Goal: Answer question/provide support

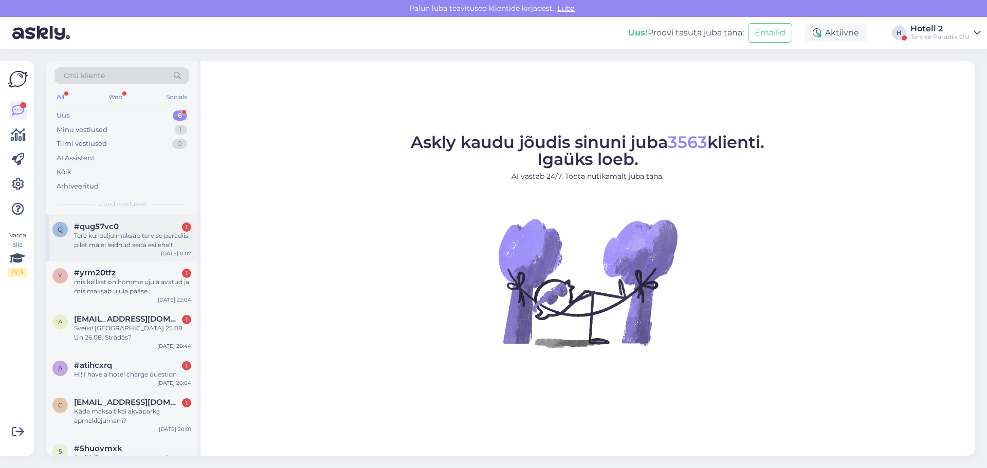
click at [113, 234] on div "Tere kui palju maksab tervise paradiisi pilet ma ei leidnud seda esilehelt" at bounding box center [132, 240] width 117 height 19
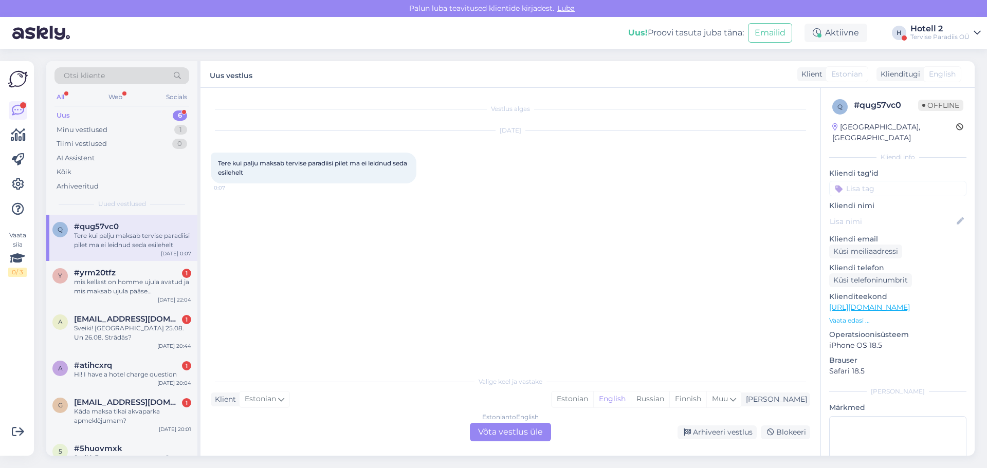
click at [485, 436] on div "Estonian to English Võta vestlus üle" at bounding box center [510, 432] width 81 height 19
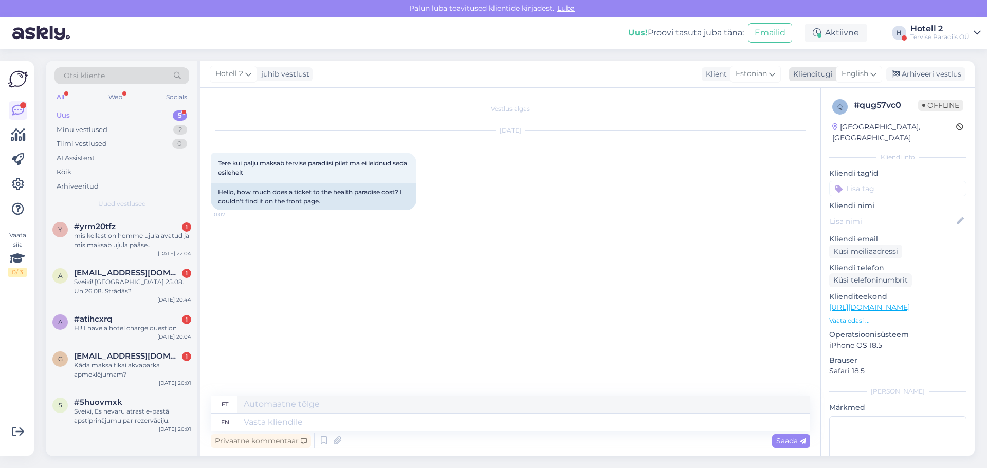
click at [866, 76] on span "English" at bounding box center [855, 73] width 27 height 11
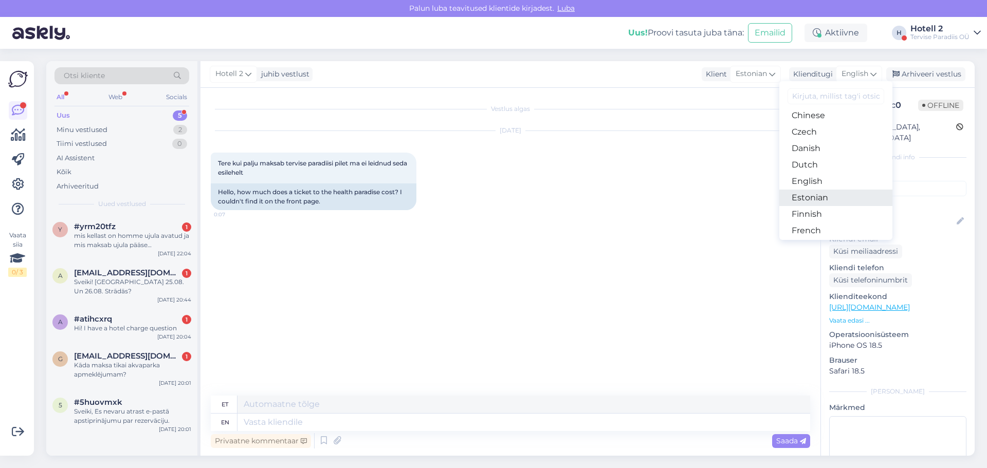
scroll to position [103, 0]
click at [804, 146] on link "Estonian" at bounding box center [835, 148] width 113 height 16
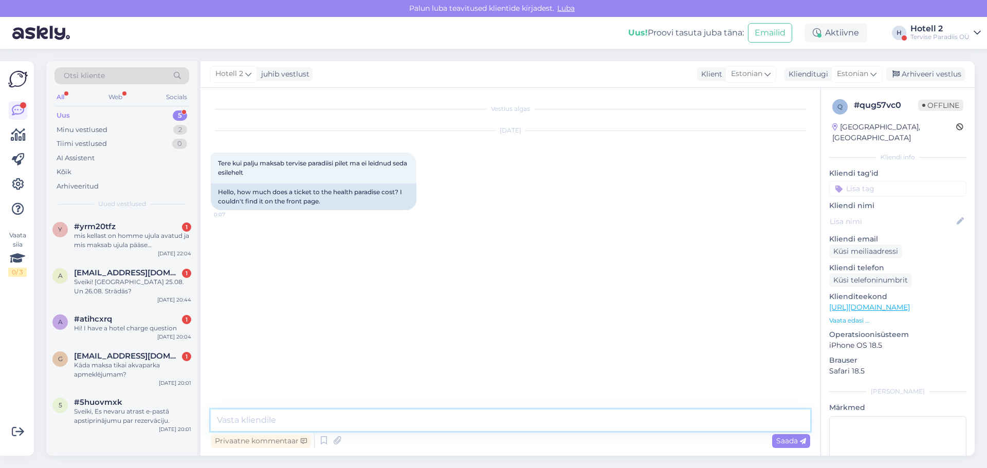
click at [254, 416] on textarea at bounding box center [510, 421] width 599 height 22
paste textarea "[URL][DOMAIN_NAME]"
type textarea "Tere! Mõtlete veekeskuse pilet? Kui Jah, siis hinnad saate siit vaadata [URL][D…"
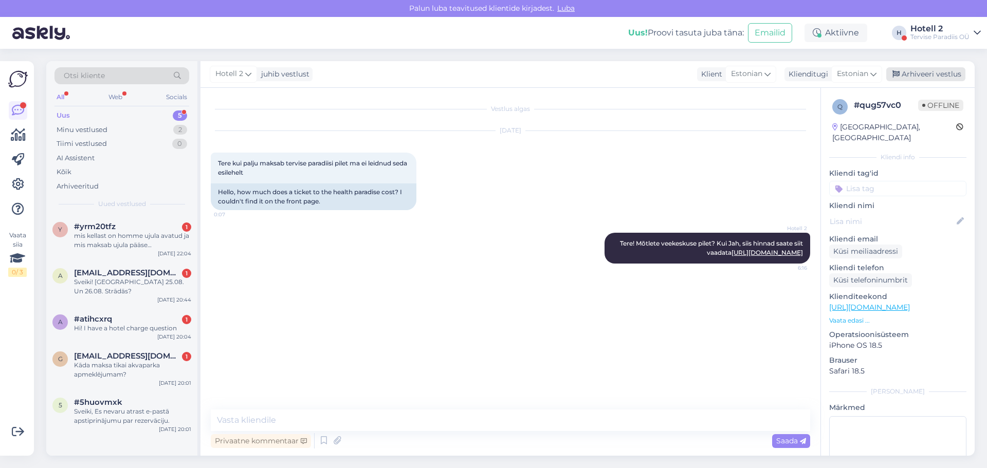
click at [928, 71] on div "Arhiveeri vestlus" at bounding box center [925, 74] width 79 height 14
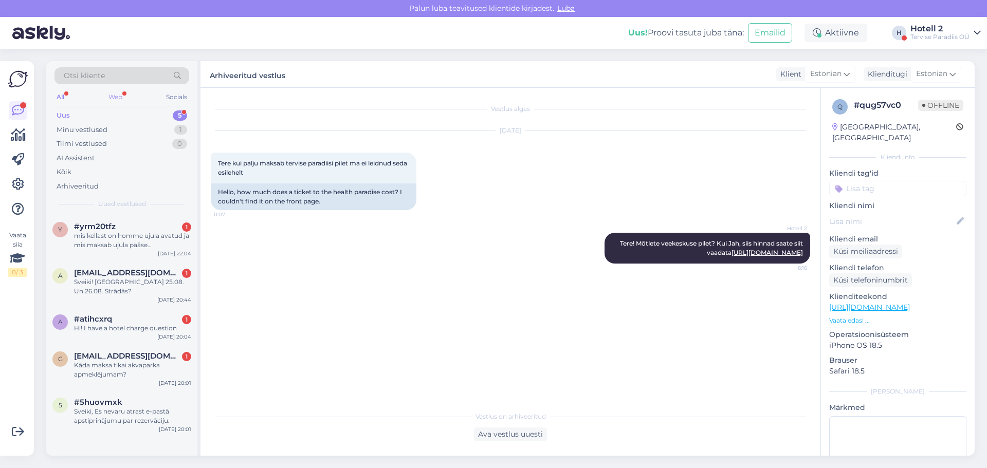
click at [111, 92] on div "Web" at bounding box center [115, 96] width 18 height 13
click at [63, 93] on div "All" at bounding box center [60, 96] width 12 height 13
click at [97, 93] on div "All Web Socials" at bounding box center [121, 98] width 135 height 16
click at [149, 244] on div "mis kellast on homme ujula avatud ja mis maksab ujula pääse täiskasvanule?" at bounding box center [132, 240] width 117 height 19
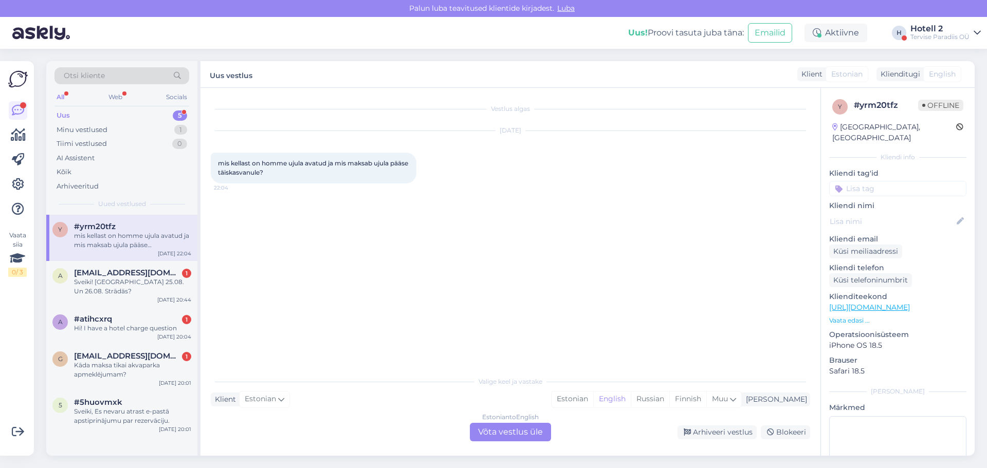
click at [502, 430] on div "Estonian to English Võta vestlus üle" at bounding box center [510, 432] width 81 height 19
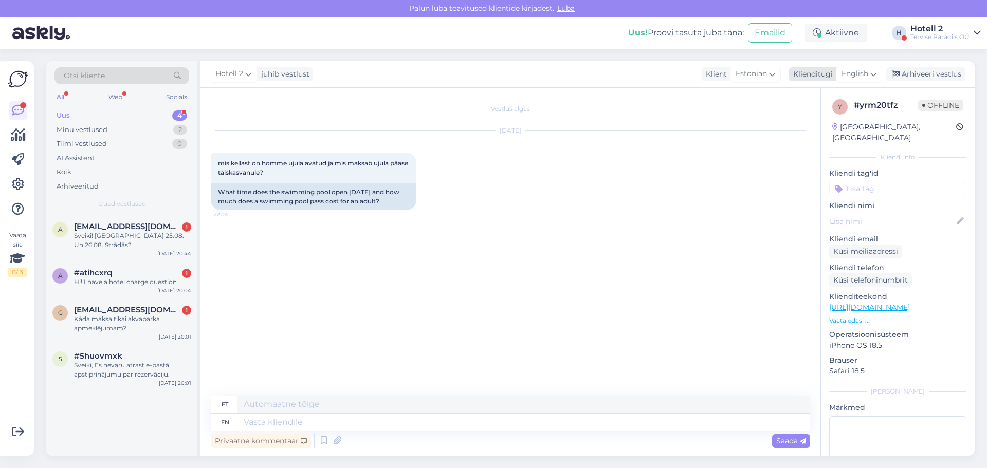
click at [853, 73] on span "English" at bounding box center [855, 73] width 27 height 11
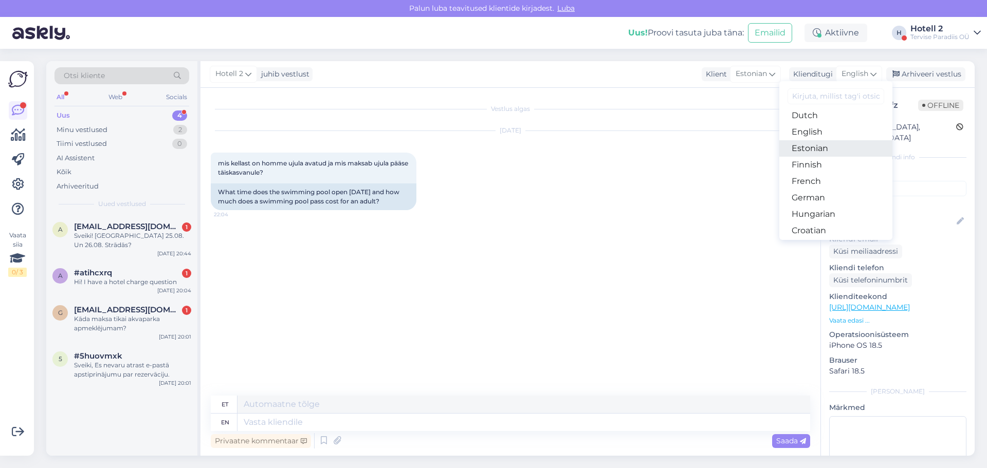
click at [795, 148] on link "Estonian" at bounding box center [835, 148] width 113 height 16
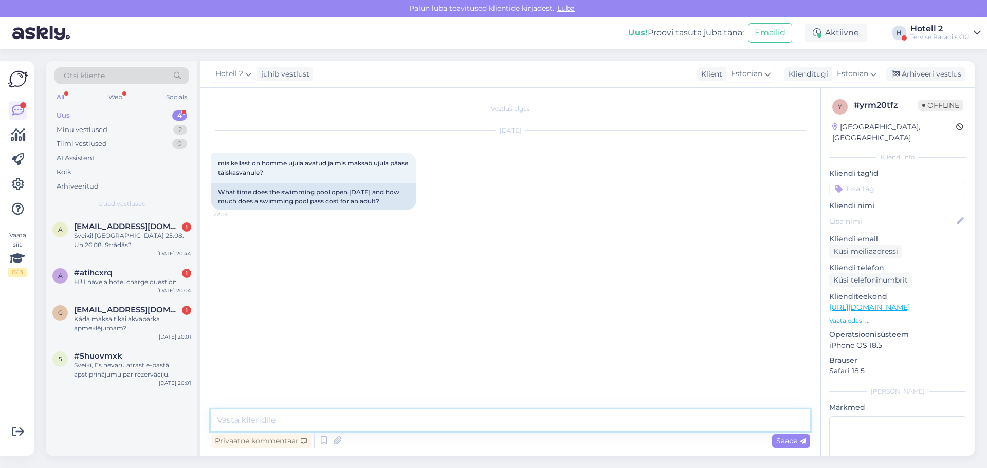
drag, startPoint x: 229, startPoint y: 414, endPoint x: 242, endPoint y: 408, distance: 14.0
click at [230, 412] on textarea at bounding box center [510, 421] width 599 height 22
type textarea "[PERSON_NAME] 6.30 avatakse, Ujula pilet sõltub kas külastate vahemikus 06.30-0…"
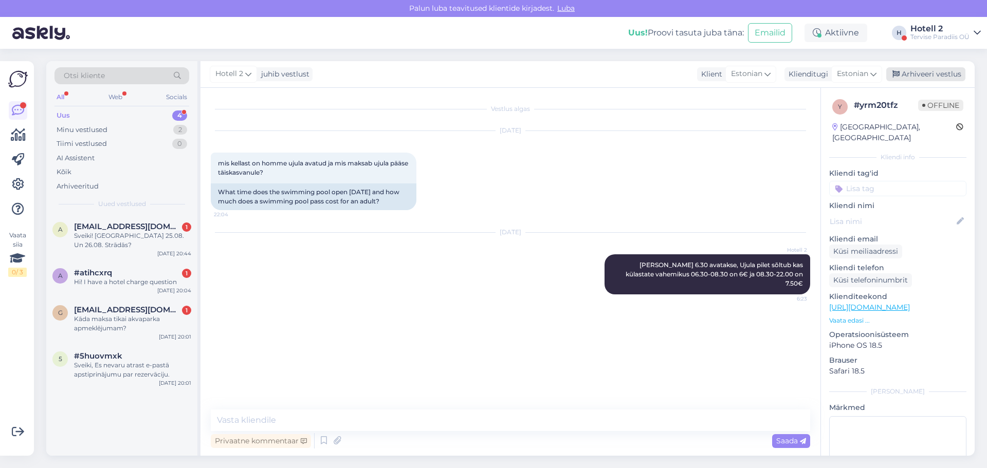
click at [920, 72] on div "Arhiveeri vestlus" at bounding box center [925, 74] width 79 height 14
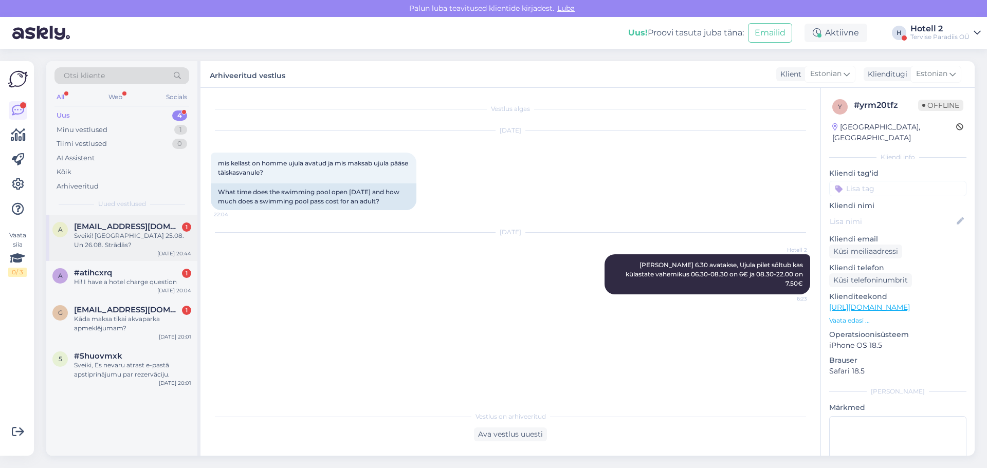
click at [118, 231] on div "Sveiki! [GEOGRAPHIC_DATA] 25.08. Un 26.08. Strādās?" at bounding box center [132, 240] width 117 height 19
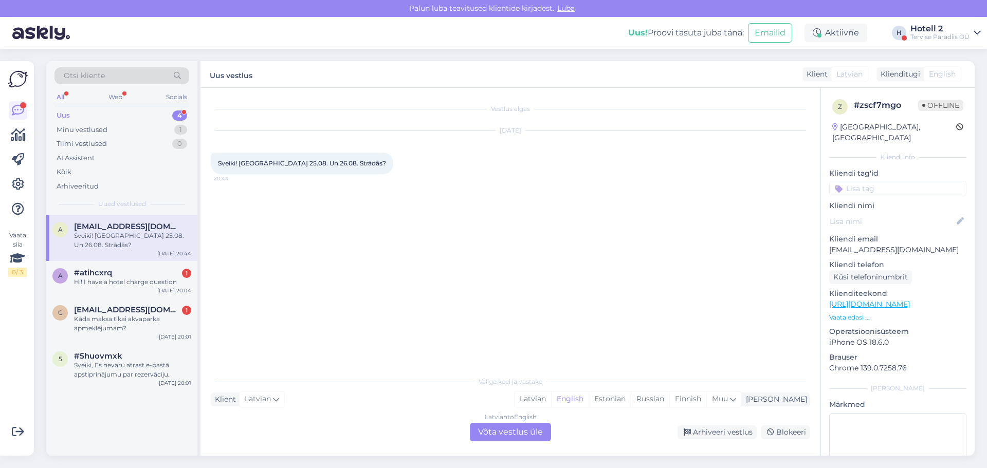
click at [490, 434] on div "Latvian to English Võta vestlus üle" at bounding box center [510, 432] width 81 height 19
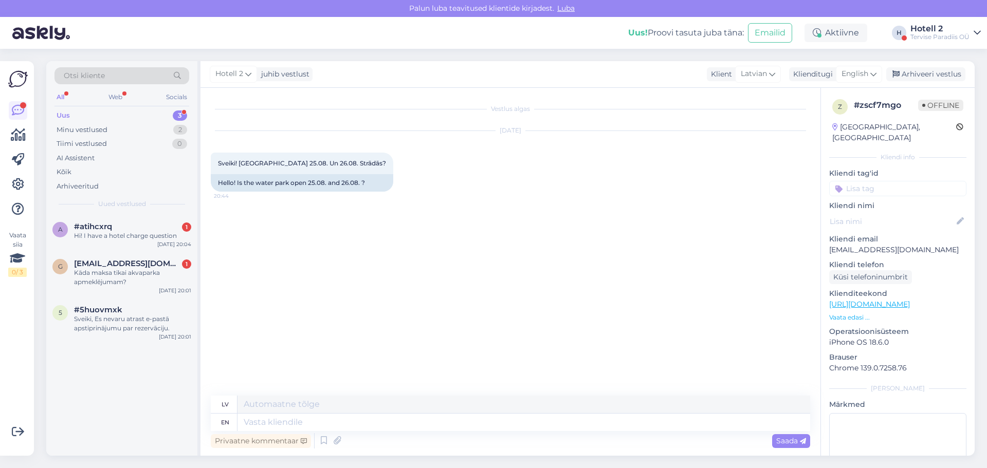
drag, startPoint x: 254, startPoint y: 432, endPoint x: 259, endPoint y: 426, distance: 7.7
click at [254, 432] on div "Privaatne kommentaar Saada" at bounding box center [510, 441] width 599 height 20
click at [261, 423] on textarea at bounding box center [524, 422] width 573 height 17
type textarea "Hello!"
type textarea "Sveiki!"
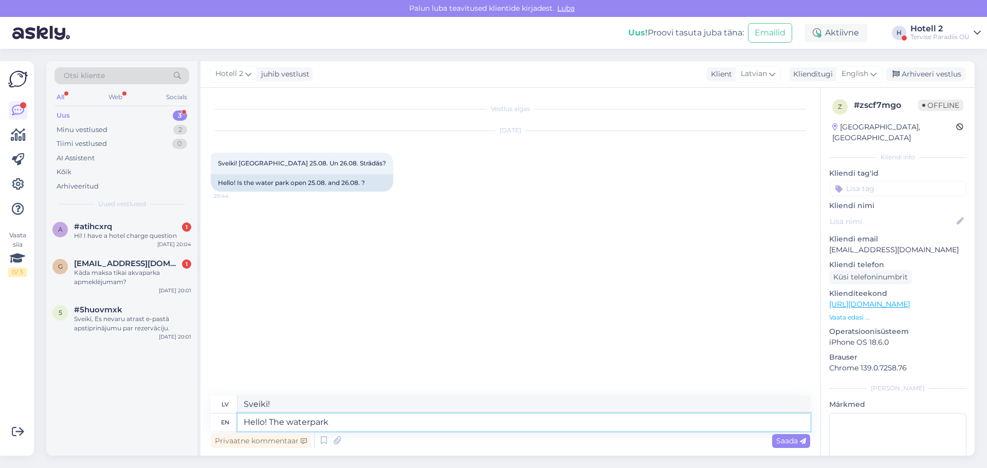
type textarea "Hello! The waterpark i"
type textarea "Sveiki! Ūdens atrakciju parks"
type textarea "Hello! The waterpark is"
type textarea "Sveiki! Ūdens atrakciju parks ir"
type textarea "Hello! The waterpark is open."
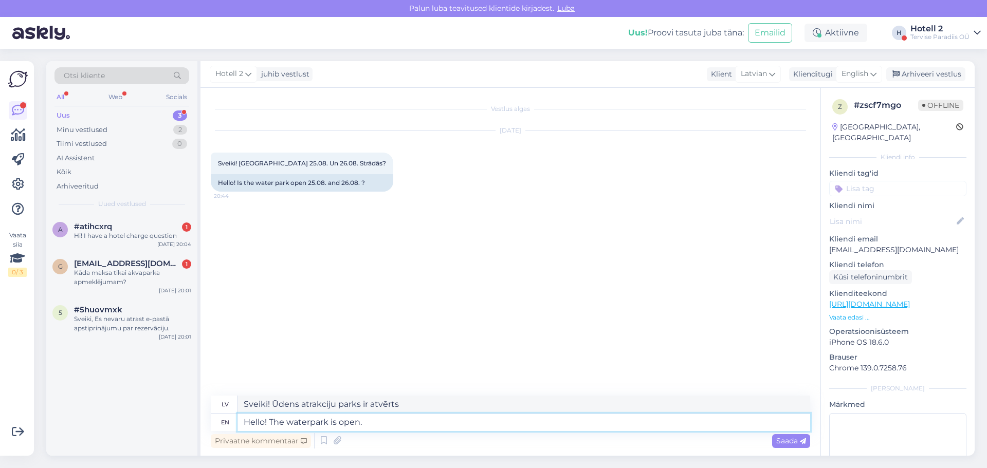
type textarea "Sveiki! Ūdens atrakciju parks ir atvērts."
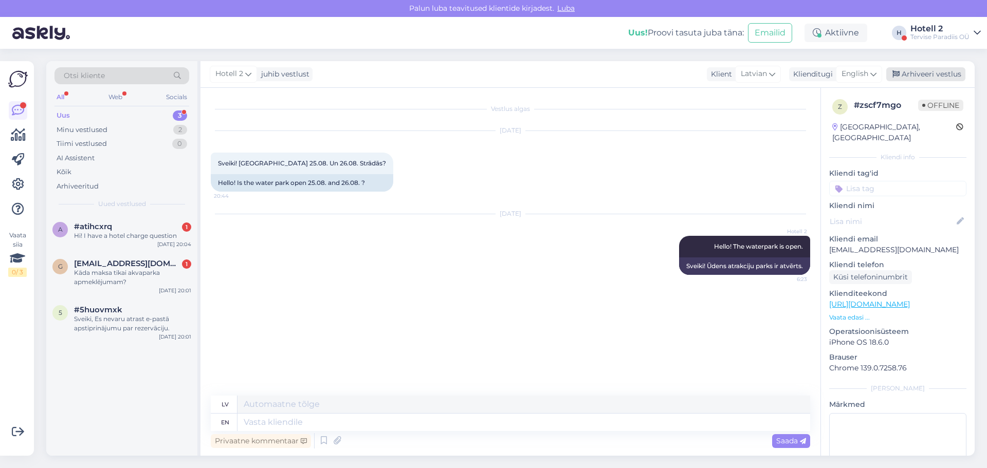
click at [930, 71] on div "Arhiveeri vestlus" at bounding box center [925, 74] width 79 height 14
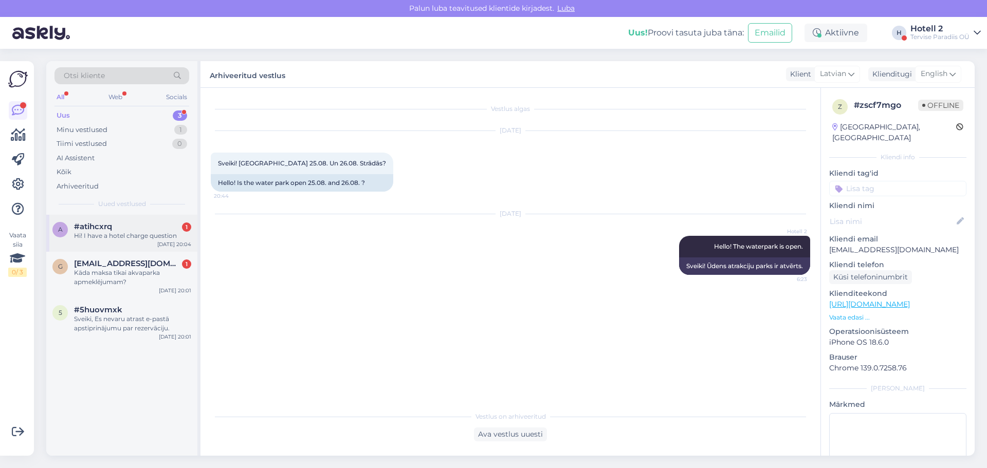
click at [122, 235] on div "Hi! I have a hotel charge question" at bounding box center [132, 235] width 117 height 9
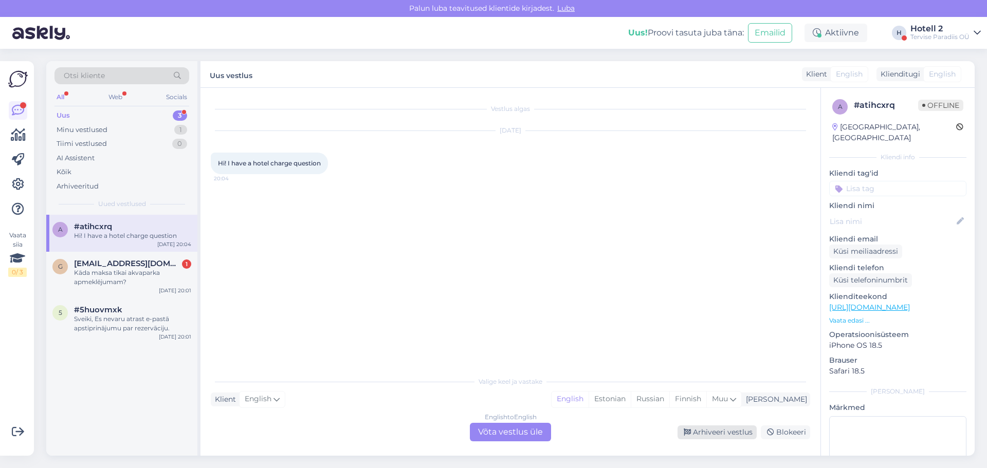
click at [723, 433] on div "Arhiveeri vestlus" at bounding box center [717, 433] width 79 height 14
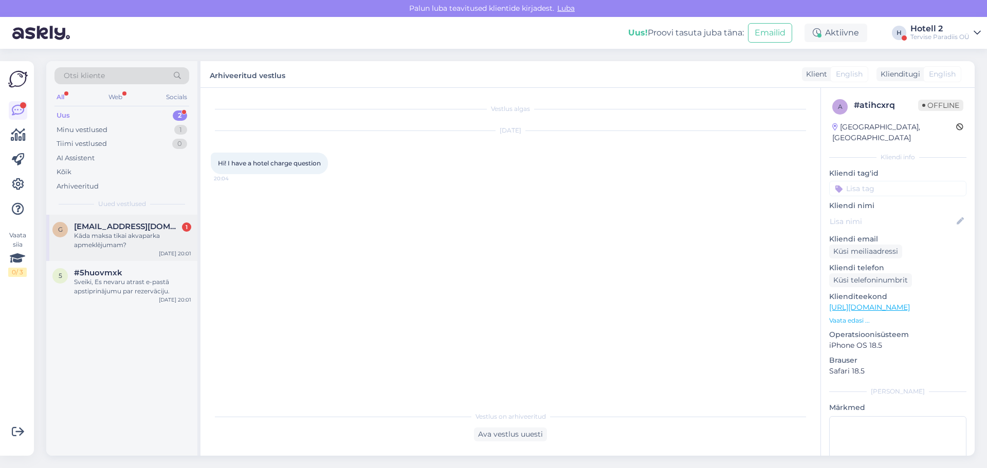
click at [122, 238] on div "Kāda maksa tikai akvaparka apmeklējumam?" at bounding box center [132, 240] width 117 height 19
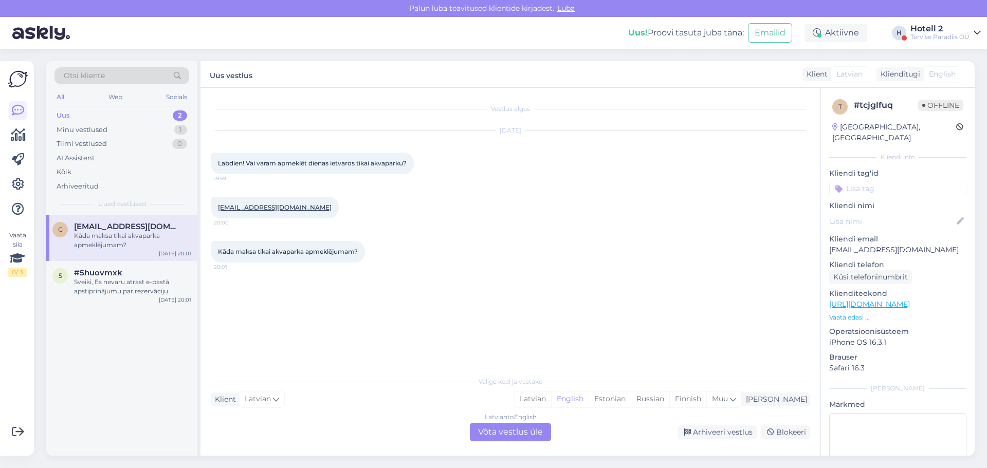
click at [488, 432] on div "Latvian to English Võta vestlus üle" at bounding box center [510, 432] width 81 height 19
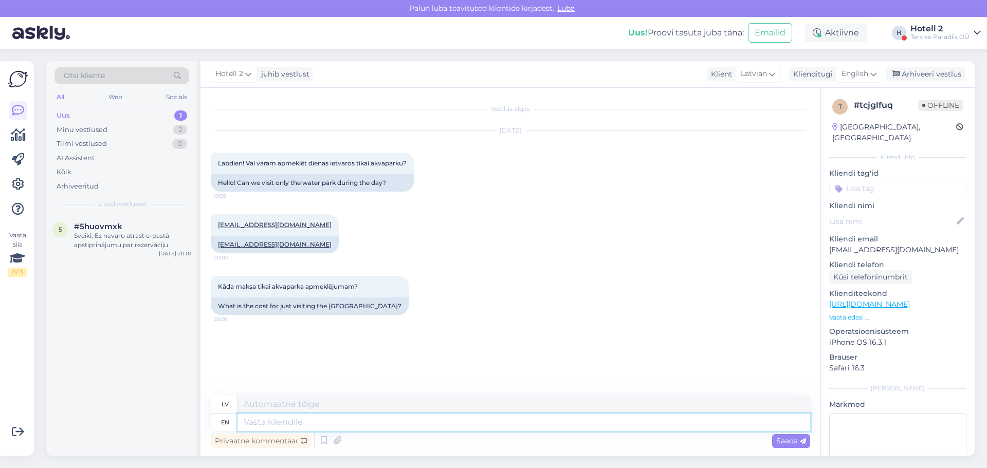
click at [261, 417] on textarea at bounding box center [524, 422] width 573 height 17
type textarea "Hello!"
type textarea "Sveiki!"
type textarea "Hello! Yes"
type textarea "Sveiki! Jā"
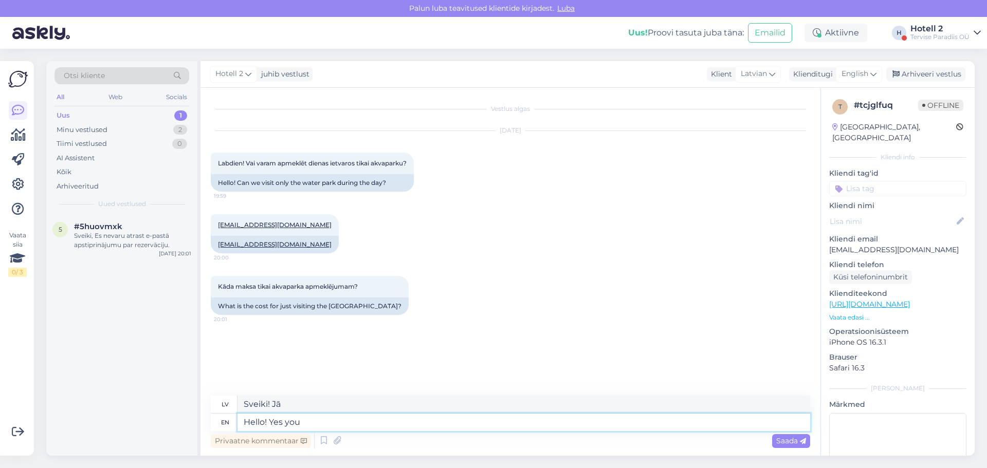
type textarea "Hello! Yes you"
type textarea "Sveiki! [PERSON_NAME], tu"
type textarea "Hello! Yes you v"
type textarea "Sveiki! [PERSON_NAME], jūs esat"
type textarea "Hello! Yes you c"
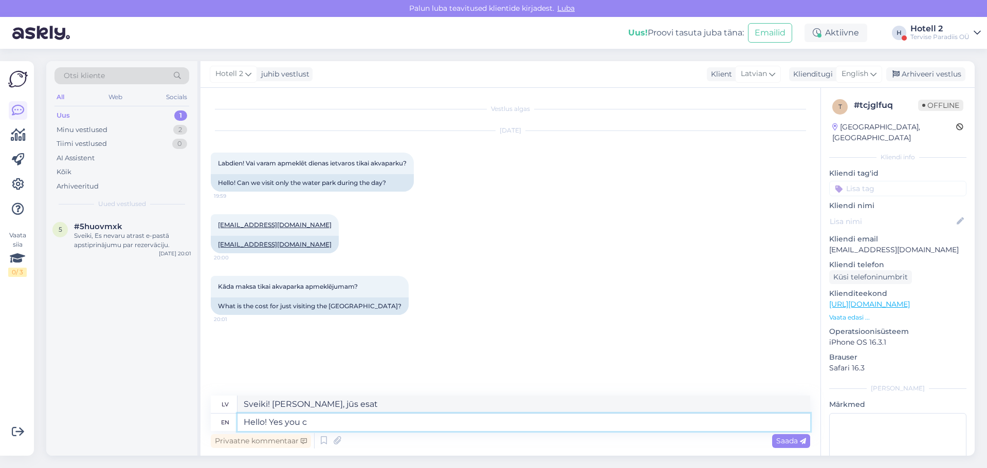
type textarea "Sveiki! [PERSON_NAME], tu"
type textarea "Hello! Yes you can"
type textarea "Sveiki! [PERSON_NAME], jūs varat"
type textarea "Hello! Yes you can visit t"
type textarea "Sveiki! [PERSON_NAME], jūs varat apmeklēt"
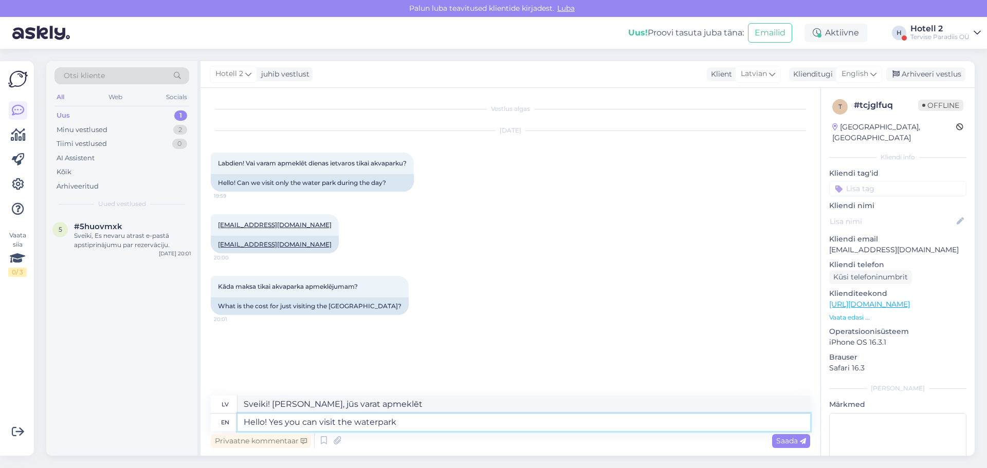
type textarea "Hello! Yes you can visit the waterpark"
type textarea "Sveiki! [PERSON_NAME], jūs varat apmeklēt akvaparku."
type textarea "Hello! Yes you can visit the waterpark. Here a"
type textarea "Sveiki! [PERSON_NAME], jūs varat apmeklēt akvaparku. Šeit"
type textarea "Hello! Yes you can visit the waterpark. Here are"
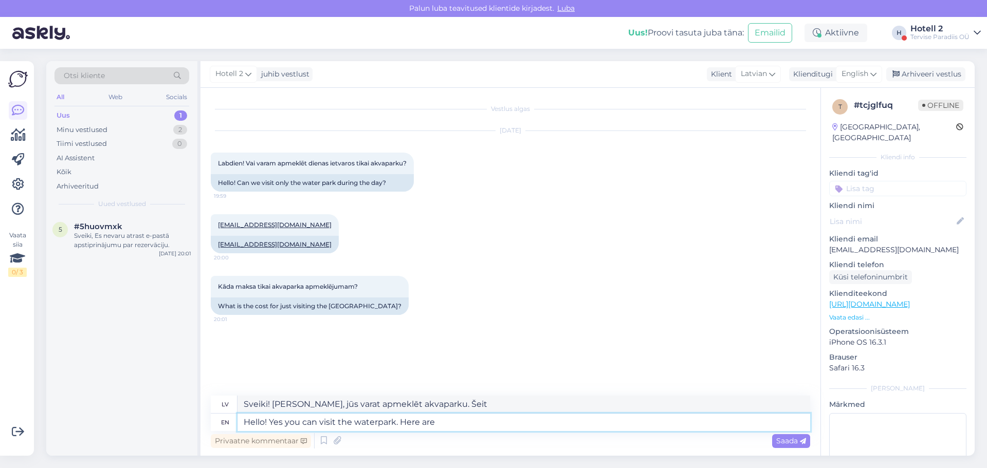
type textarea "Sveiki! [PERSON_NAME], jūs varat apmeklēt akvaparku. Šeit ir"
type textarea "Hello! Yes you can visit the waterpark. Here are the"
type textarea "Sveiki! [PERSON_NAME], jūs varat apmeklēt akvaparku. Šeit ir norādītas"
type textarea "Hello! Yes you can visit the waterpark. Here are the pri"
type textarea "Sveiki! [PERSON_NAME], jūs varat apmeklēt akvaparku. Šeit ir norādītas cenas."
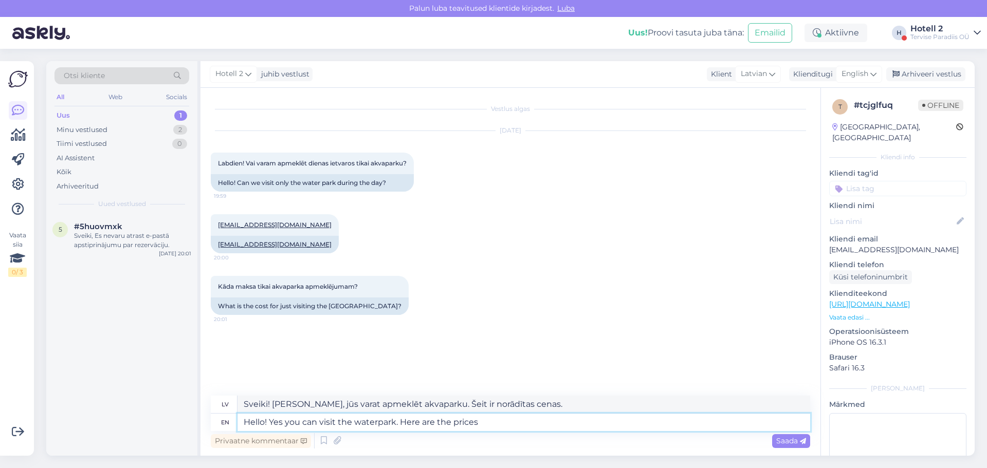
type textarea "Hello! Yes you can visit the waterpark. Here are the prices"
type textarea "Sveiki! [PERSON_NAME], jūs varat apmeklēt akvaparku. Šeit ir cenas."
paste textarea "[URL][DOMAIN_NAME]"
type textarea "Hello! Yes you can visit the waterpark. Here are the prices [URL][DOMAIN_NAME]"
type textarea "Sveiki! [PERSON_NAME], jūs varat apmeklēt akvaparku. Cenas ir šādas [URL][DOMAI…"
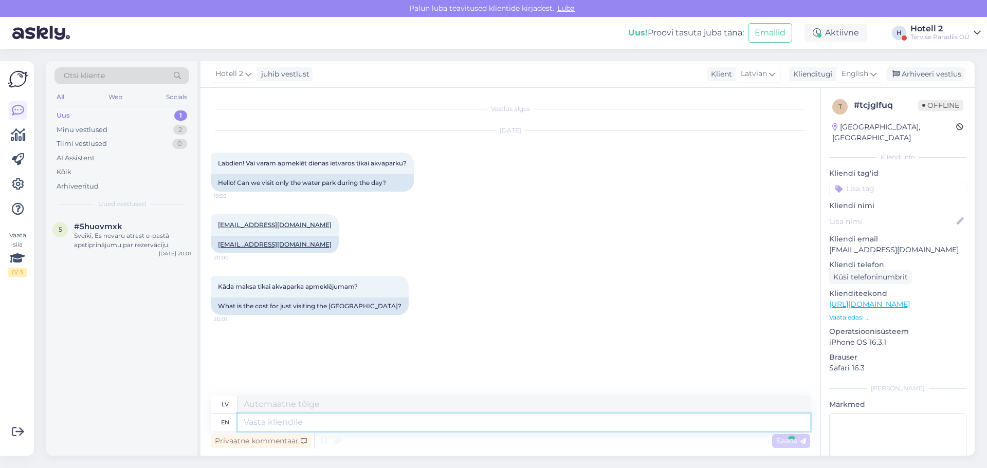
scroll to position [51, 0]
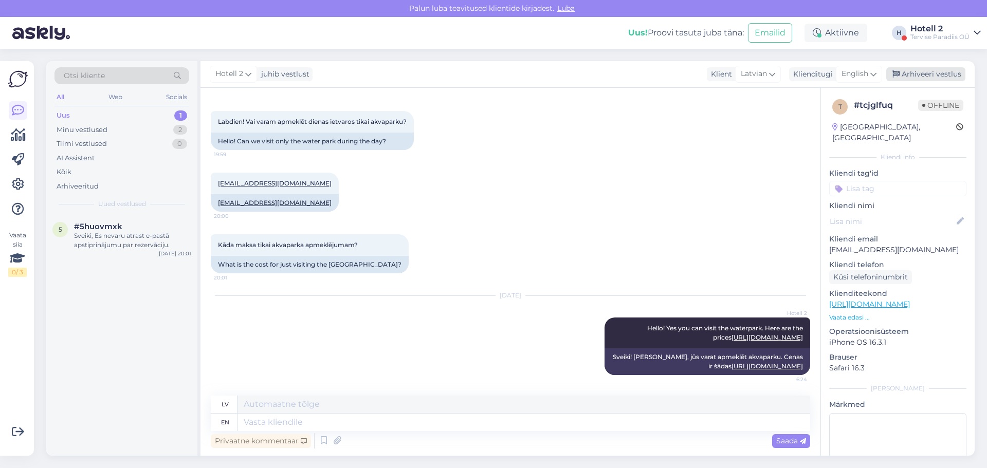
click at [907, 70] on div "Arhiveeri vestlus" at bounding box center [925, 74] width 79 height 14
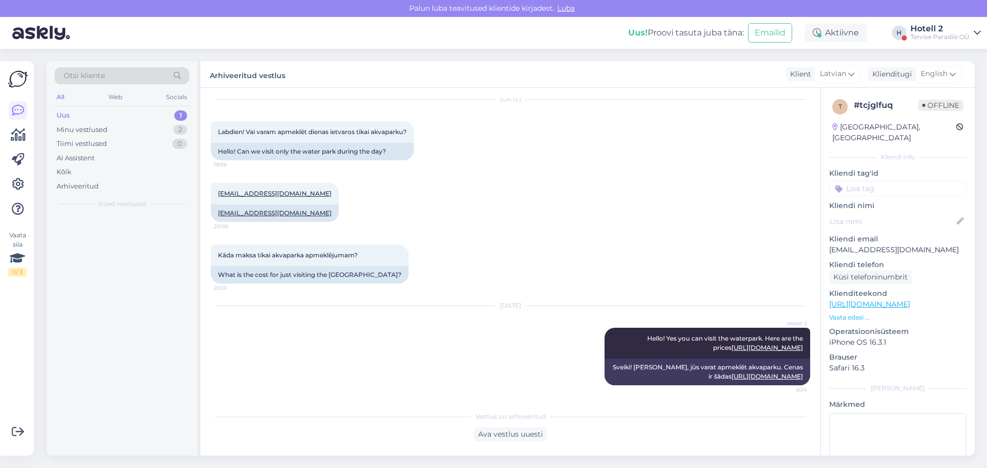
scroll to position [41, 0]
click at [128, 231] on div "#5huovmxk" at bounding box center [132, 226] width 117 height 9
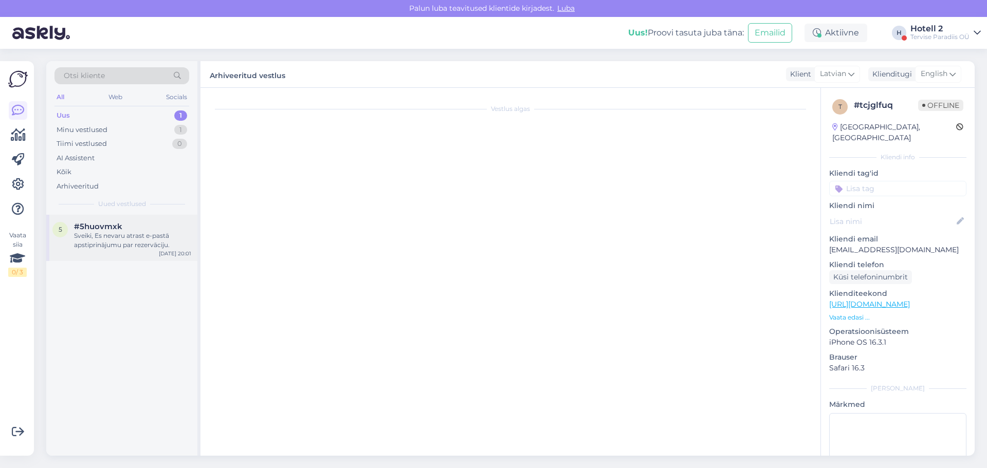
scroll to position [0, 0]
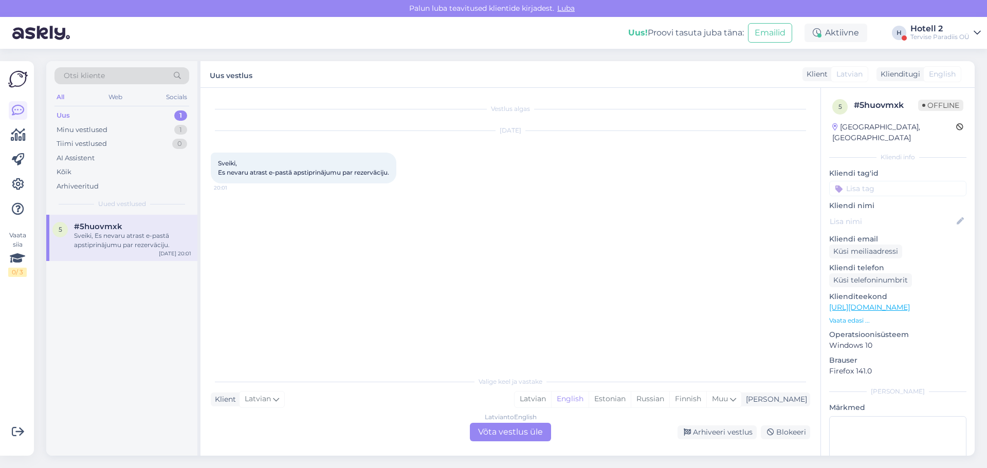
click at [502, 438] on div "Latvian to English Võta vestlus üle" at bounding box center [510, 432] width 81 height 19
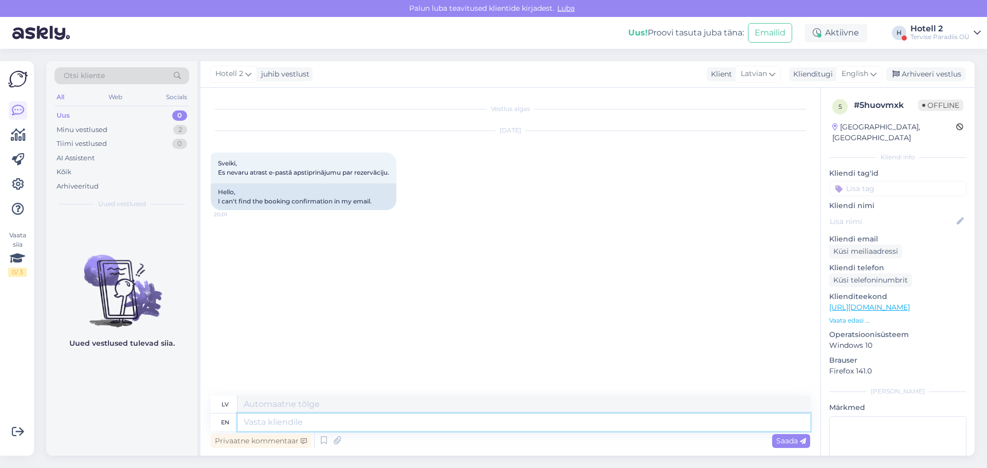
click at [255, 420] on textarea at bounding box center [524, 422] width 573 height 17
type textarea "Hello!"
type textarea "Sveiki!"
type textarea "Hello! Do"
type textarea "Sveiki! Dariet"
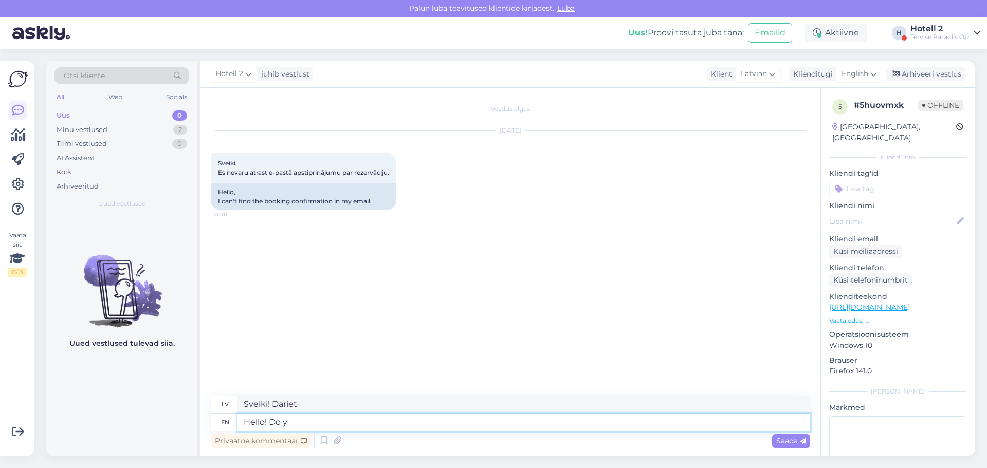
type textarea "Hello! Do yo"
type textarea "Sveiki! Vai jūs?"
type textarea "Hello!"
type textarea "Sveiki!"
type textarea "Hello! When"
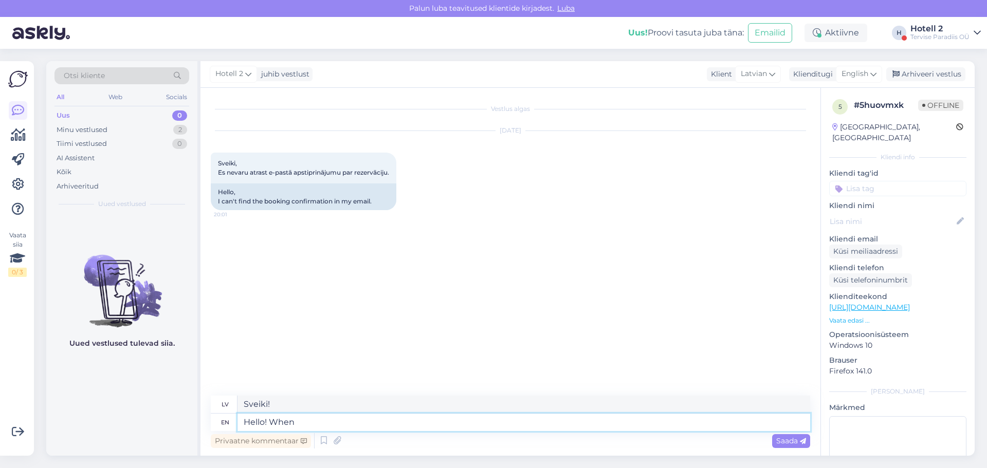
type textarea "Sveiki! Kad"
type textarea "Hello! What"
type textarea "Sveiki! Kas"
type textarea "Hello! What are"
type textarea "Sveiki! Kas ir"
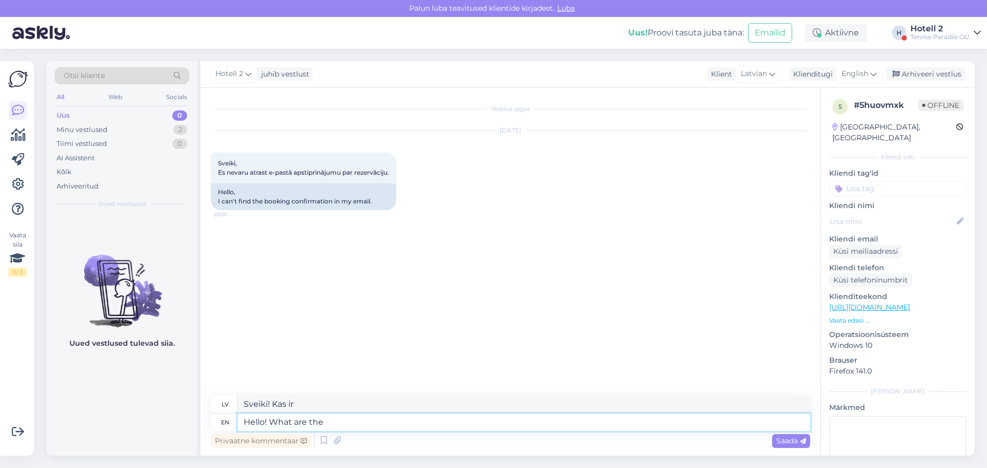
type textarea "Hello! What are the"
type textarea "Sveiki! Kas ir?"
type textarea "Hello! What are the arriving"
type textarea "Sveiki! Kas ierodas?"
type textarea "Hello! What are the arriving date"
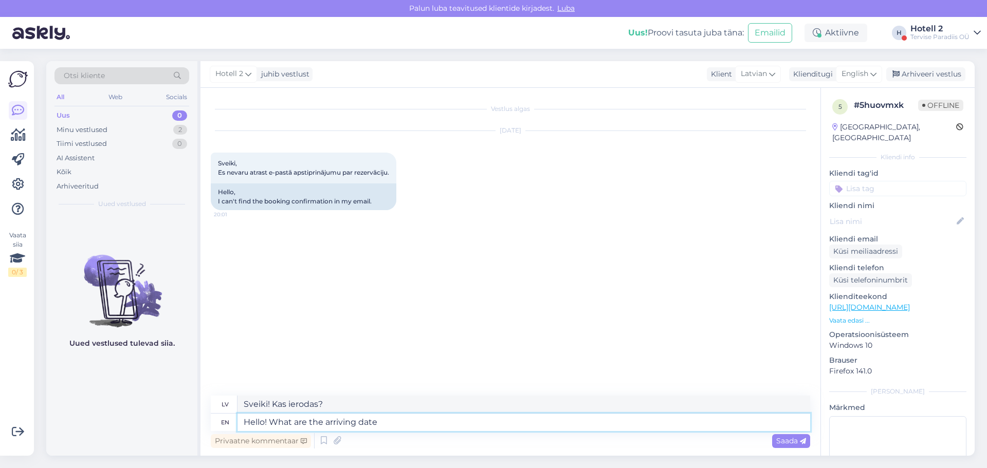
type textarea "Sveiki! Kāds ir ierašanās datums?"
type textarea "Hello! What are the arriving date and"
type textarea "Sveiki! Kāds ir ierašanās datums un"
type textarea "Hello! What are the arriving date and on"
type textarea "Sveiki! Kāds ir ierašanās datums un datums?"
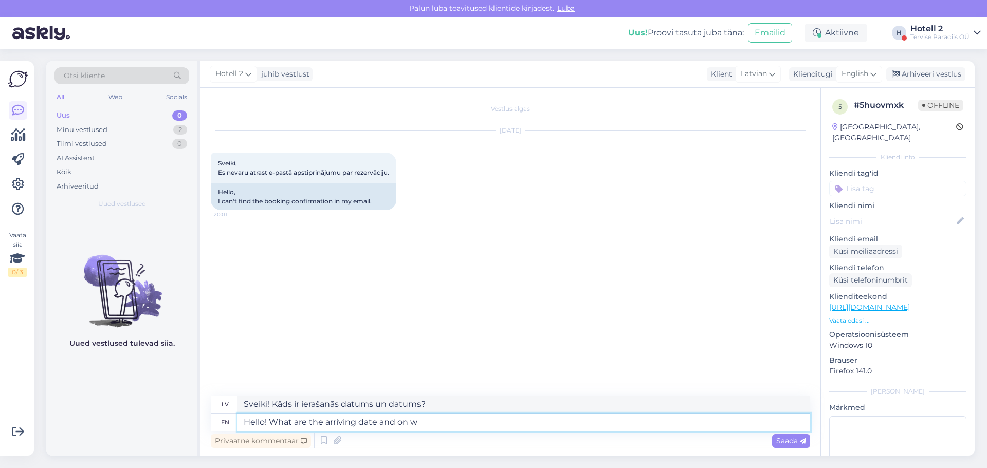
type textarea "Hello! What are the arriving date and on wi"
type textarea "Sveiki! Kāds ir ierašanās datums un laiks?"
type textarea "Hello! What are the arriving date and on which"
type textarea "Sveiki! Kāds ir ierašanās datums un kurā datumā?"
type textarea "Hello! What are the arriving date and on which name"
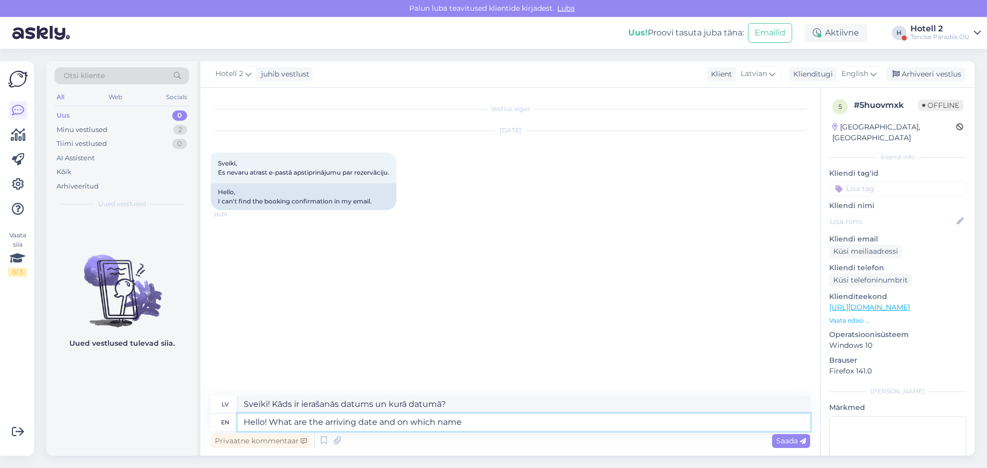
type textarea "Sveiki! Kāds ir ierašanās datums un uz kura vārda?"
type textarea "Hello! What are the arriving date and on which name is th"
type textarea "Sveiki! Kāds ir ierašanās datums un uz kura vārda tas ir?"
type textarea "Hello! What are the arriving date and on which name is the"
type textarea "Sveiki! Kāds ir ierašanās datums un uz [PERSON_NAME] tas pieder?"
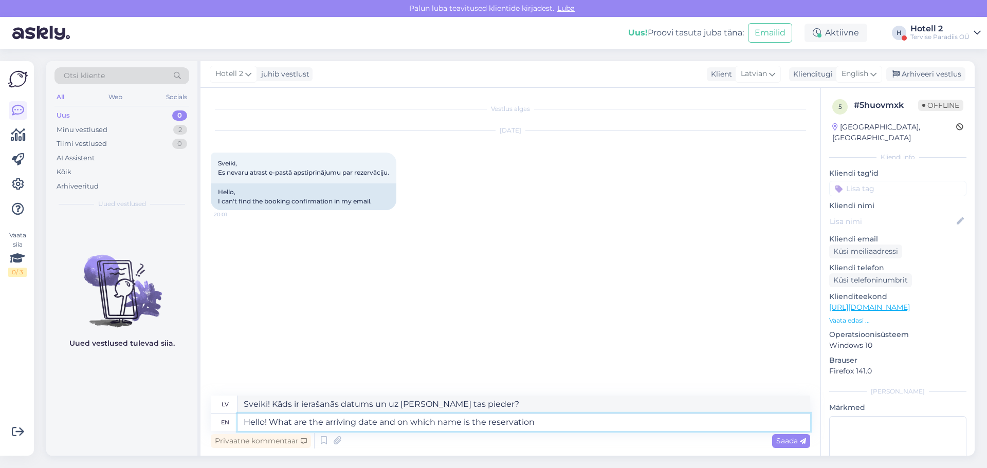
type textarea "Hello! What are the arriving date and on which name is the reservation m"
type textarea "Sveiki! Kāds ir ierašanās datums un uz kura vārda ir rezervācija?"
type textarea "Hello! What are the arriving date and on which name is the reservation made?"
type textarea "Sveiki! Kāds ir ierašanās datums un uz kura vārda ir veikta rezervācija?"
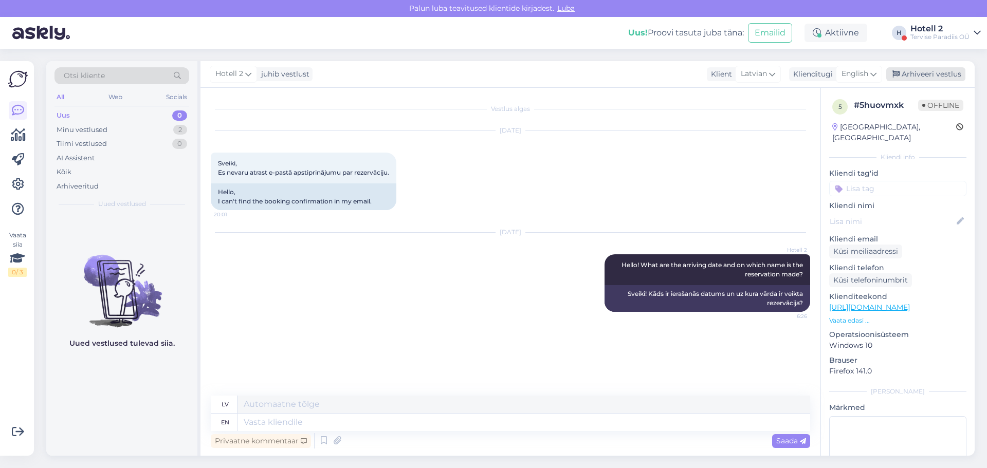
click at [929, 71] on div "Arhiveeri vestlus" at bounding box center [925, 74] width 79 height 14
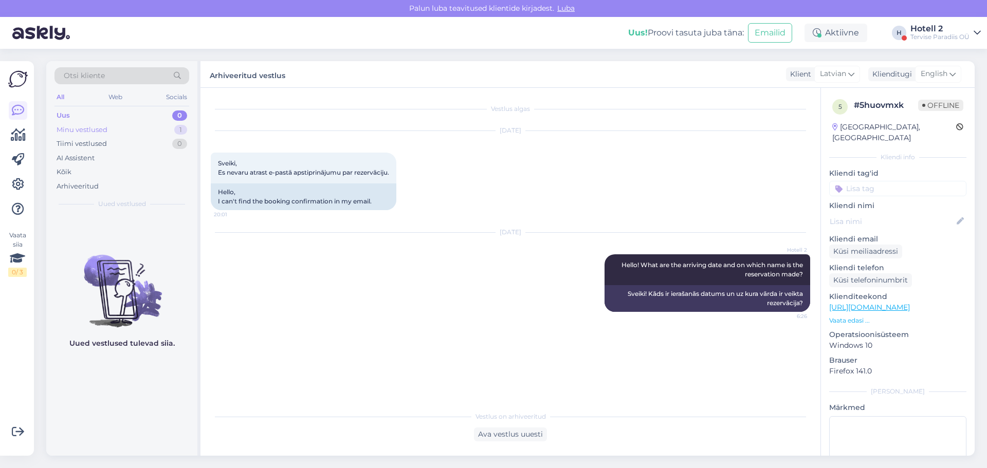
click at [110, 125] on div "Minu vestlused 1" at bounding box center [121, 130] width 135 height 14
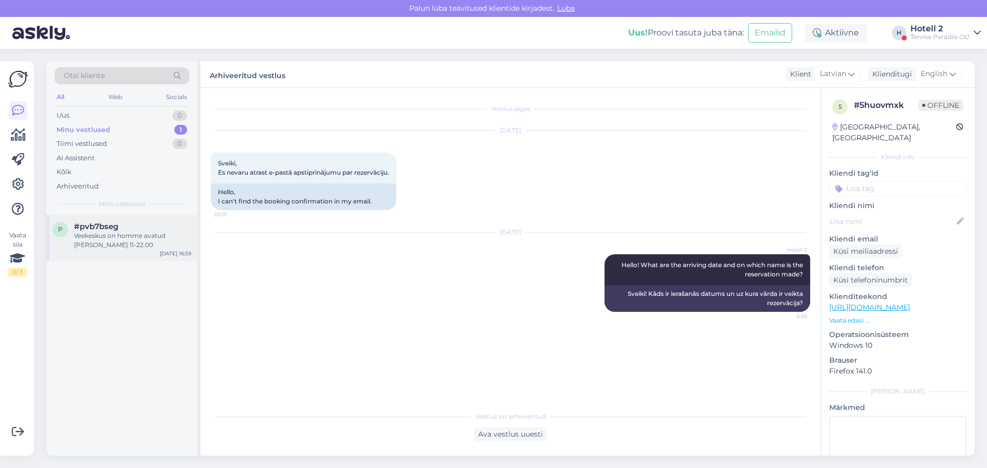
drag, startPoint x: 120, startPoint y: 224, endPoint x: 126, endPoint y: 223, distance: 5.7
click at [121, 224] on div "#pvb7bseg" at bounding box center [132, 226] width 117 height 9
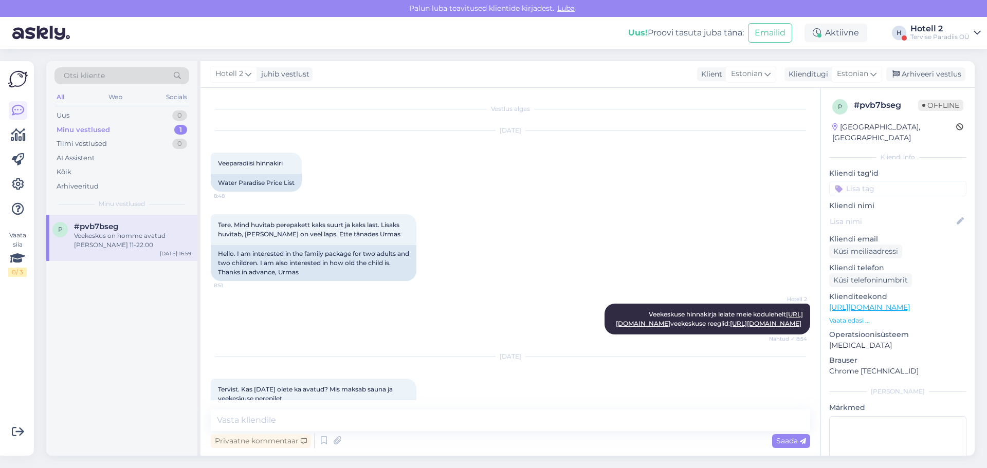
scroll to position [162, 0]
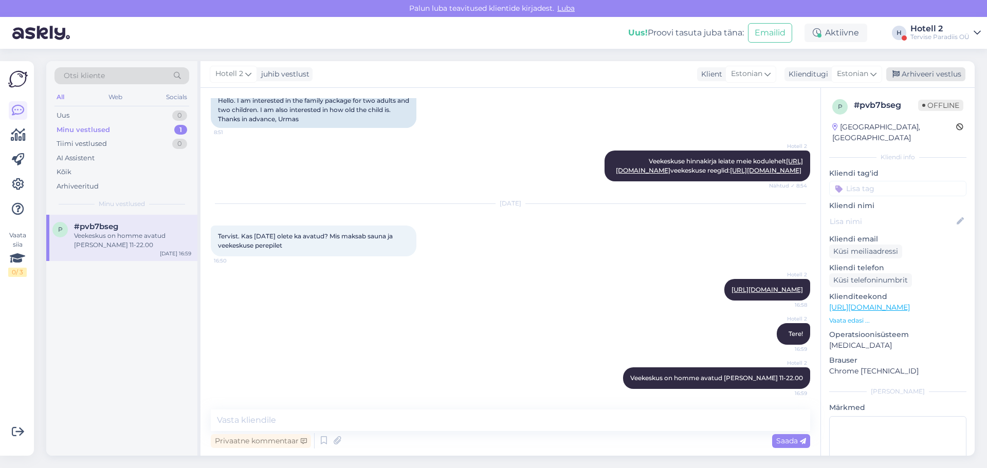
click at [908, 75] on div "Arhiveeri vestlus" at bounding box center [925, 74] width 79 height 14
